Goal: Task Accomplishment & Management: Use online tool/utility

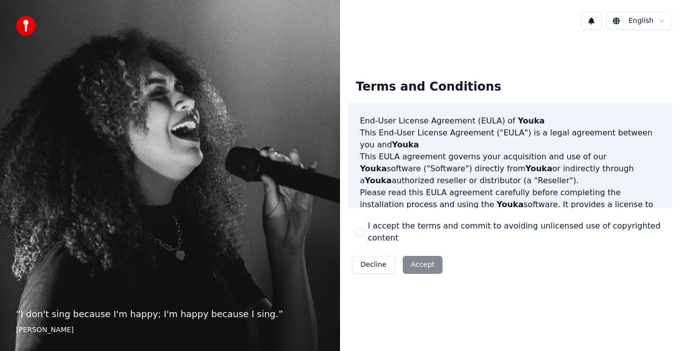
click at [361, 229] on button "I accept the terms and commit to avoiding unlicensed use of copyrighted content" at bounding box center [360, 232] width 8 height 8
click at [421, 256] on button "Accept" at bounding box center [423, 265] width 40 height 18
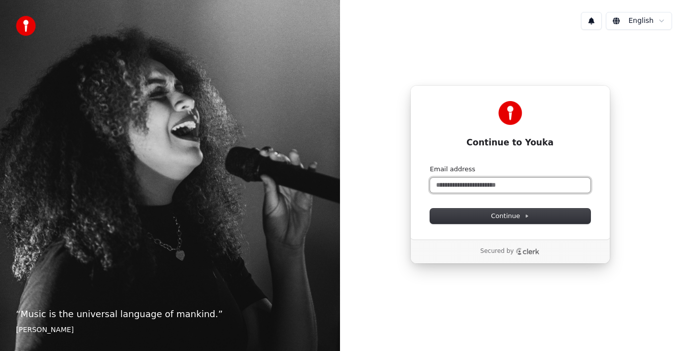
click at [491, 182] on input "Email address" at bounding box center [510, 185] width 160 height 15
click at [490, 188] on input "Email address" at bounding box center [510, 185] width 160 height 15
click at [430, 165] on button "submit" at bounding box center [430, 165] width 0 height 0
type input "**********"
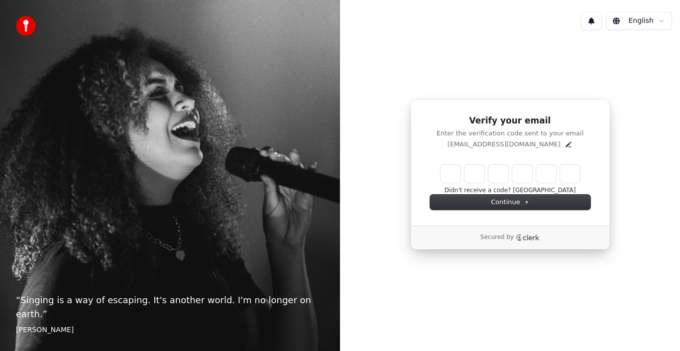
click at [451, 174] on input "Enter verification code" at bounding box center [510, 174] width 139 height 18
type input "******"
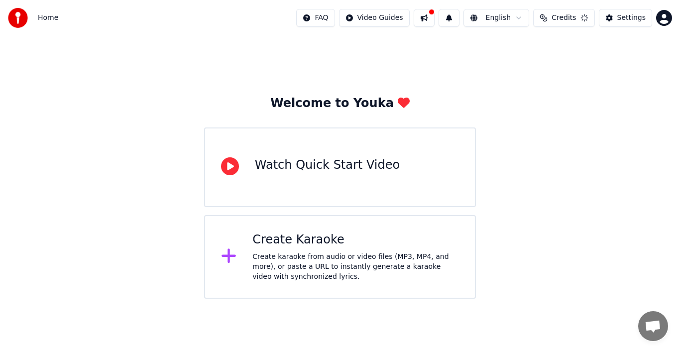
click at [334, 193] on div "Watch Quick Start Video" at bounding box center [340, 168] width 272 height 80
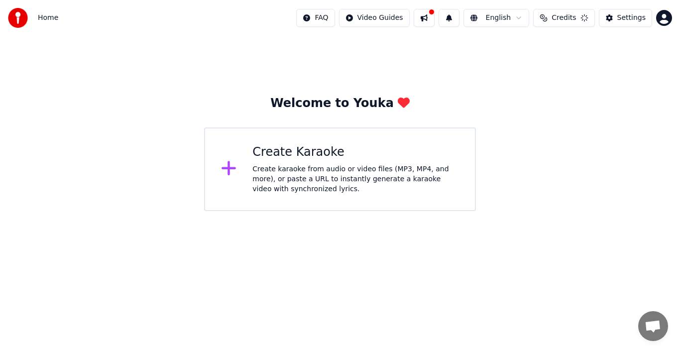
click at [334, 157] on div "Create Karaoke" at bounding box center [356, 152] width 207 height 16
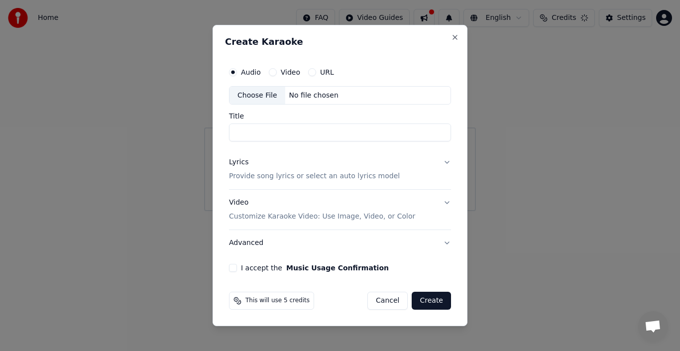
click at [276, 71] on div "Video" at bounding box center [284, 72] width 31 height 8
click at [270, 71] on button "Video" at bounding box center [273, 72] width 8 height 8
click at [297, 139] on input "Title" at bounding box center [340, 133] width 222 height 18
type input "*"
type input "**********"
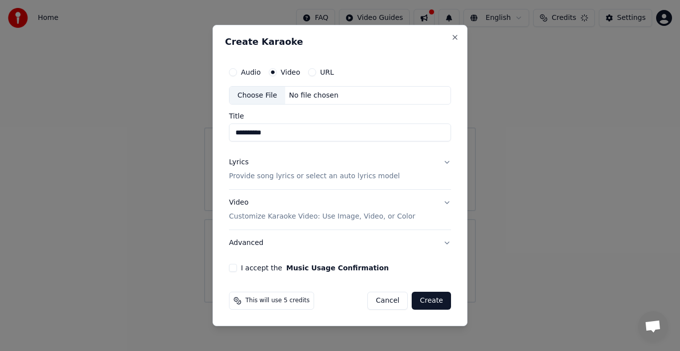
click at [234, 268] on button "I accept the Music Usage Confirmation" at bounding box center [233, 268] width 8 height 8
click at [428, 301] on button "Create" at bounding box center [431, 301] width 39 height 18
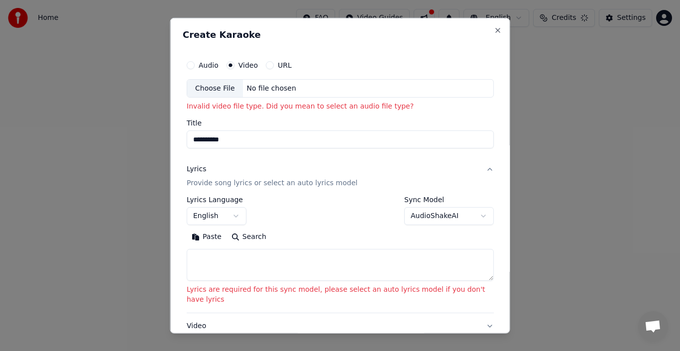
click at [261, 234] on button "Search" at bounding box center [248, 237] width 45 height 16
click at [494, 27] on button "Close" at bounding box center [498, 30] width 8 height 8
select select
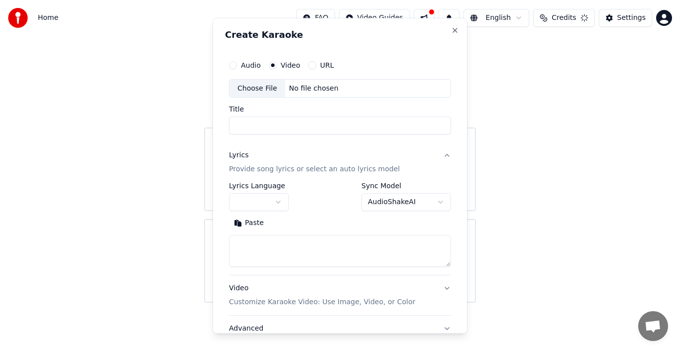
click at [484, 27] on html "**********" at bounding box center [340, 151] width 680 height 303
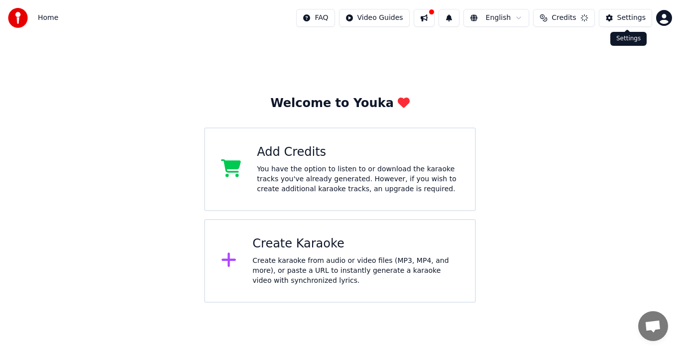
click at [619, 16] on button "Settings" at bounding box center [625, 18] width 53 height 18
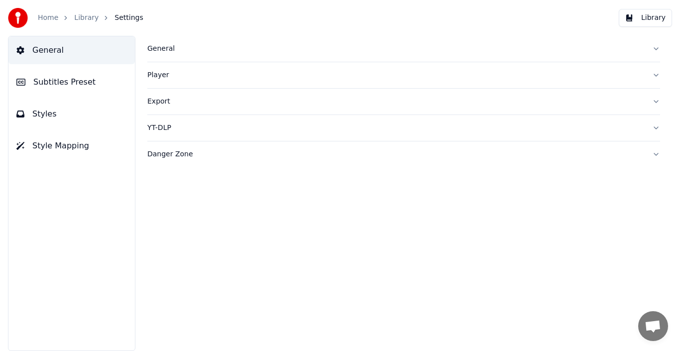
click at [47, 20] on link "Home" at bounding box center [48, 18] width 20 height 10
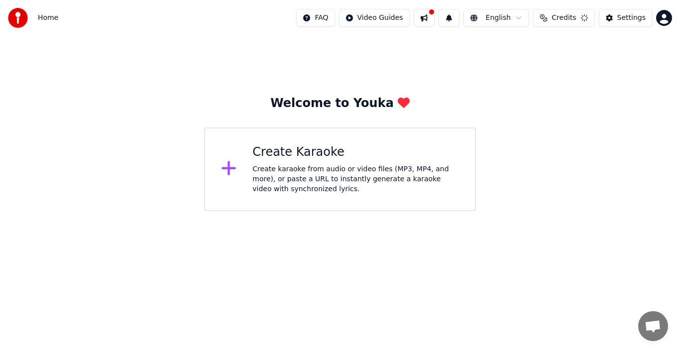
click at [366, 160] on div "Create Karaoke" at bounding box center [356, 152] width 207 height 16
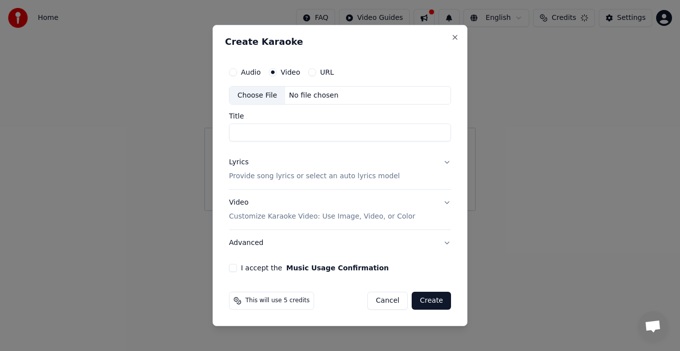
click at [309, 89] on div "Choose File No file chosen" at bounding box center [340, 95] width 222 height 19
click at [272, 129] on input "Title" at bounding box center [340, 133] width 222 height 18
type input "****"
click at [356, 174] on p "Provide song lyrics or select an auto lyrics model" at bounding box center [314, 177] width 171 height 10
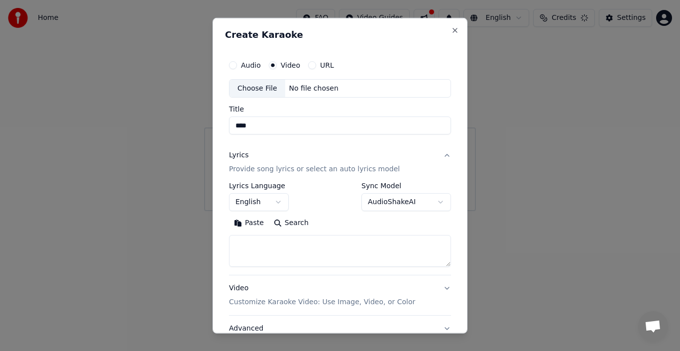
click at [356, 174] on p "Provide song lyrics or select an auto lyrics model" at bounding box center [314, 169] width 171 height 10
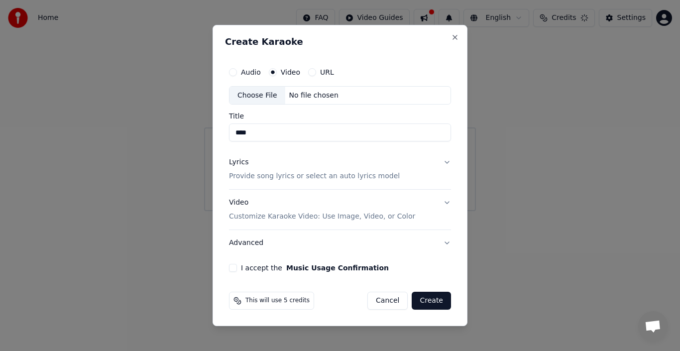
click at [354, 221] on p "Customize Karaoke Video: Use Image, Video, or Color" at bounding box center [322, 217] width 186 height 10
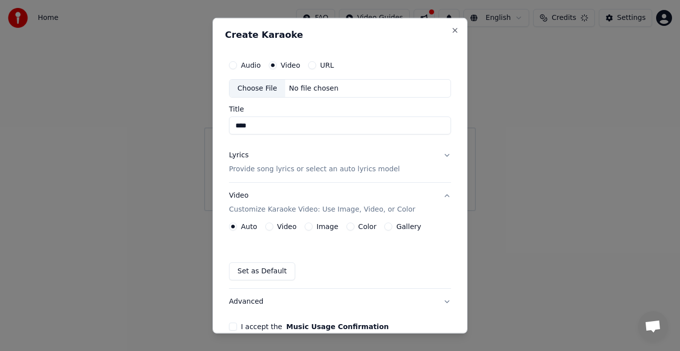
click at [354, 221] on button "Video Customize Karaoke Video: Use Image, Video, or Color" at bounding box center [340, 203] width 222 height 40
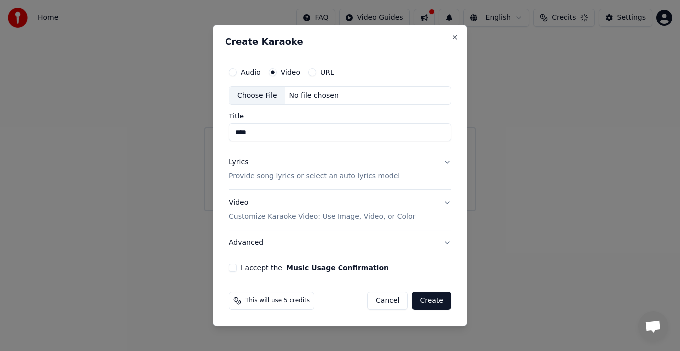
click at [233, 269] on button "I accept the Music Usage Confirmation" at bounding box center [233, 268] width 8 height 8
click at [428, 300] on button "Create" at bounding box center [431, 301] width 39 height 18
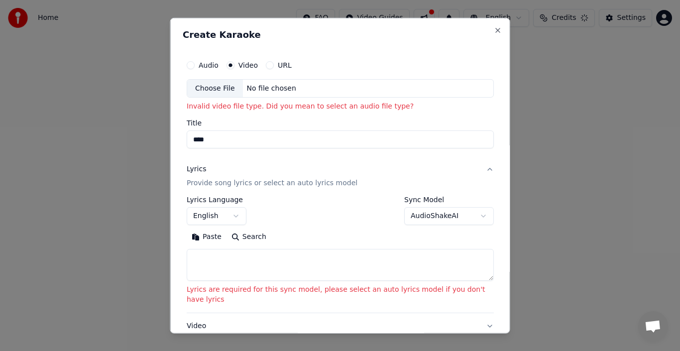
click at [307, 268] on textarea at bounding box center [340, 265] width 307 height 32
click at [218, 238] on button "Paste" at bounding box center [207, 237] width 40 height 16
click at [234, 238] on button "Search" at bounding box center [248, 237] width 45 height 16
click at [494, 26] on button "Close" at bounding box center [498, 30] width 8 height 8
select select
